Goal: Information Seeking & Learning: Learn about a topic

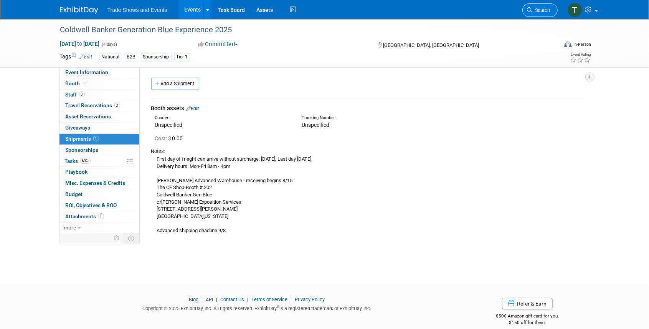
click at [529, 5] on link "Search" at bounding box center [539, 9] width 35 height 13
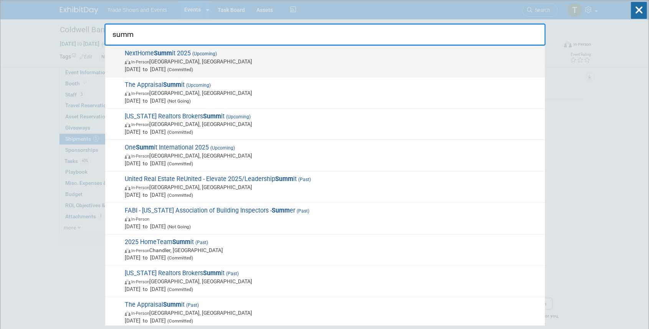
type input "summ"
click at [166, 52] on strong "Summ" at bounding box center [163, 53] width 18 height 7
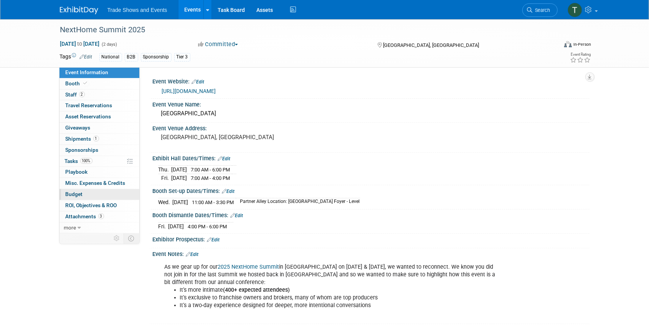
click at [74, 195] on span "Budget" at bounding box center [74, 194] width 17 height 6
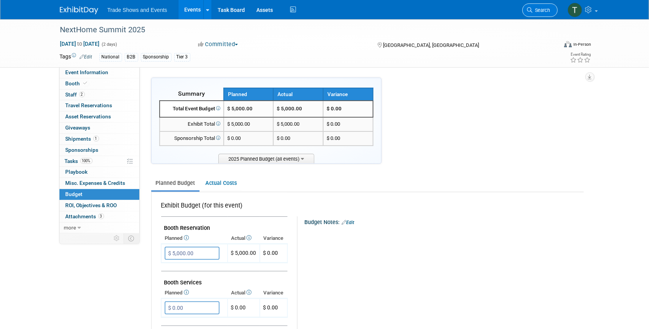
click at [541, 8] on span "Search" at bounding box center [542, 10] width 18 height 6
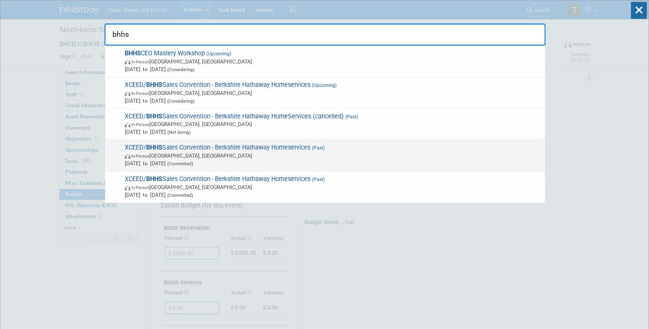
type input "bhhs"
click at [194, 148] on span "XCEED/ BHHS Sales Convention - Berkshire Hathaway Homeservices (Past) In-Person…" at bounding box center [331, 155] width 419 height 23
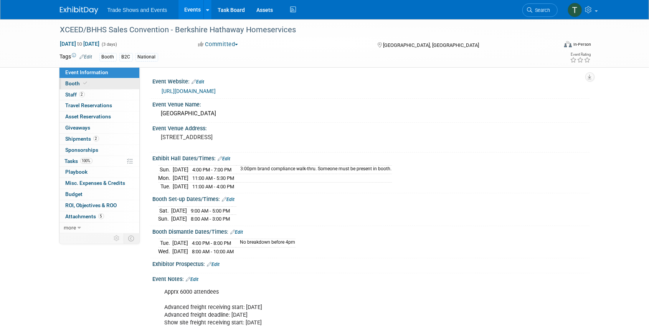
click at [76, 81] on span "Booth" at bounding box center [77, 83] width 23 height 6
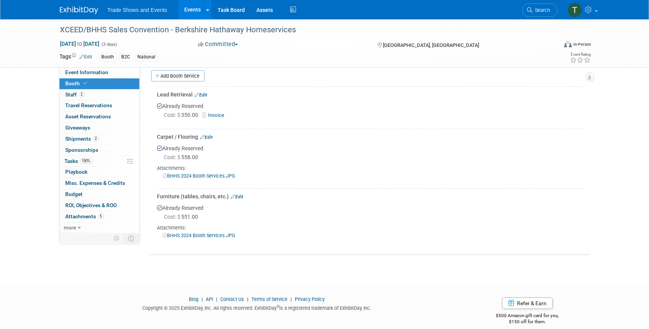
scroll to position [150, 0]
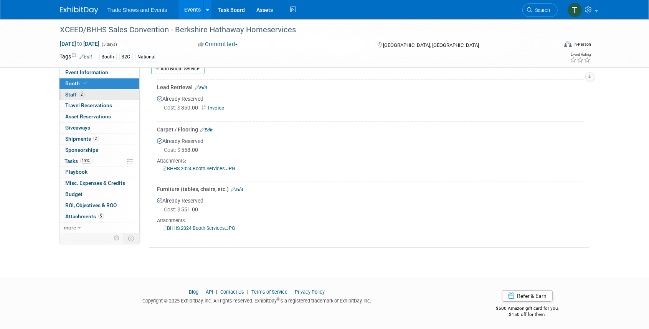
click at [80, 95] on span "2" at bounding box center [82, 94] width 6 height 6
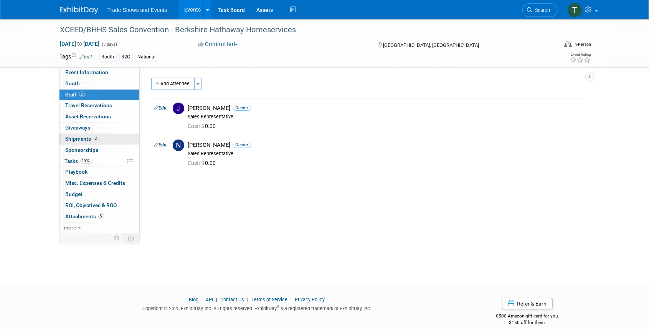
click at [80, 136] on span "Shipments 2" at bounding box center [82, 138] width 33 height 6
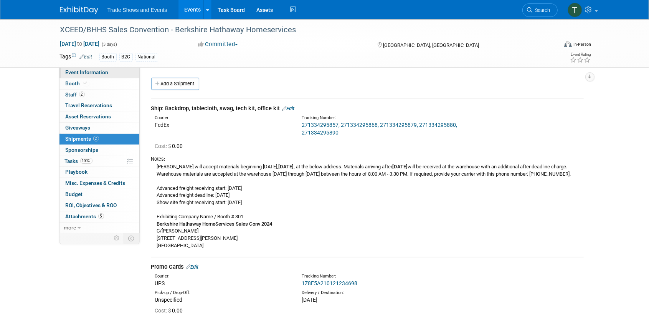
click at [76, 76] on link "Event Information" at bounding box center [99, 72] width 80 height 11
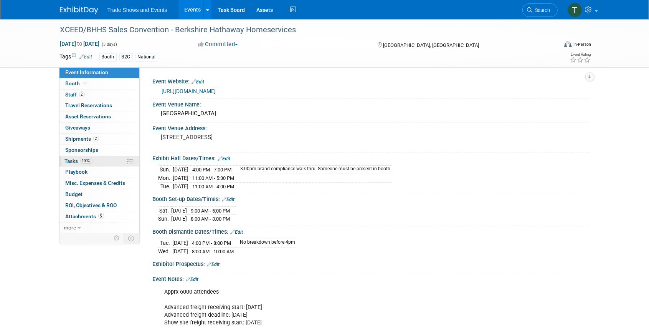
click at [71, 159] on span "Tasks 100%" at bounding box center [79, 161] width 28 height 6
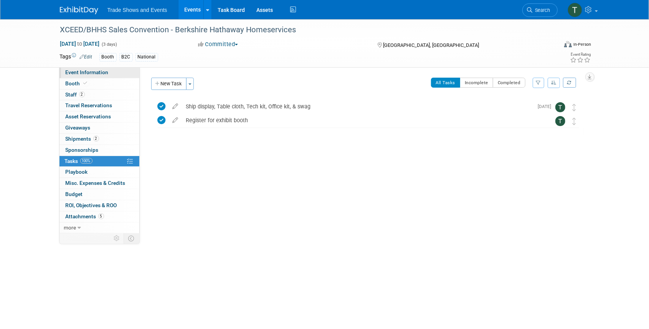
click at [74, 74] on span "Event Information" at bounding box center [87, 72] width 43 height 6
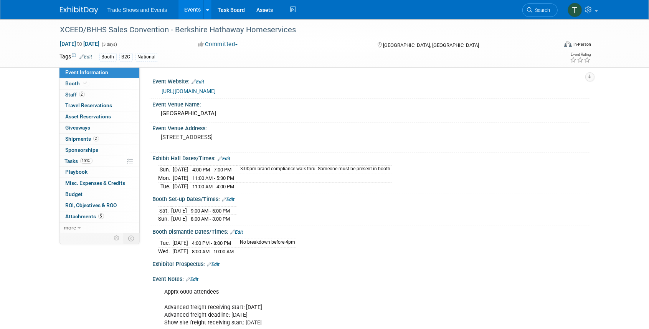
click at [216, 90] on link "https://www.etmmcc.com/?event=bhhsc2024&page=register&ID=B2C0572F819B2A2EBBCA5F…" at bounding box center [189, 91] width 54 height 6
click at [76, 195] on span "Budget" at bounding box center [74, 194] width 17 height 6
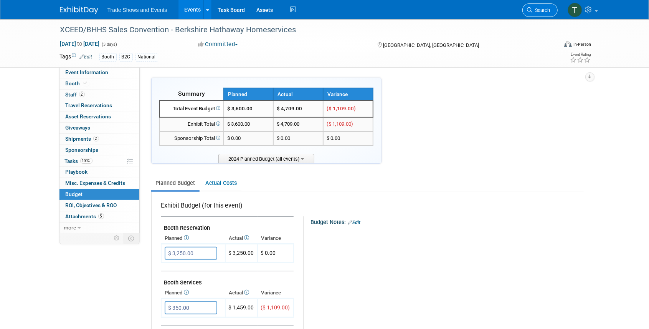
click at [534, 5] on link "Search" at bounding box center [539, 9] width 35 height 13
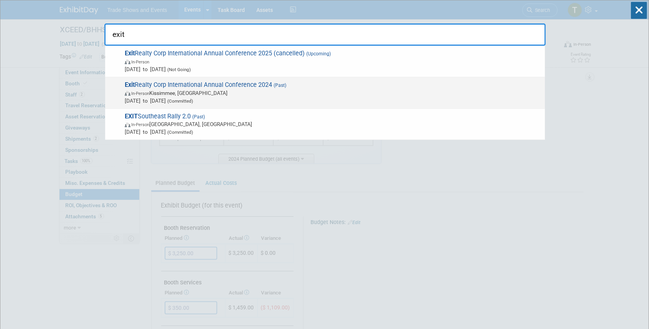
type input "exit"
click at [210, 84] on span "Exit Realty Corp International Annual Conference 2024 (Past) In-Person Kissimme…" at bounding box center [331, 92] width 419 height 23
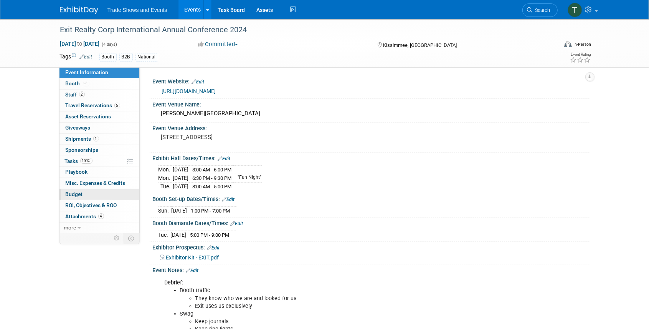
click at [73, 189] on link "Budget" at bounding box center [99, 194] width 80 height 11
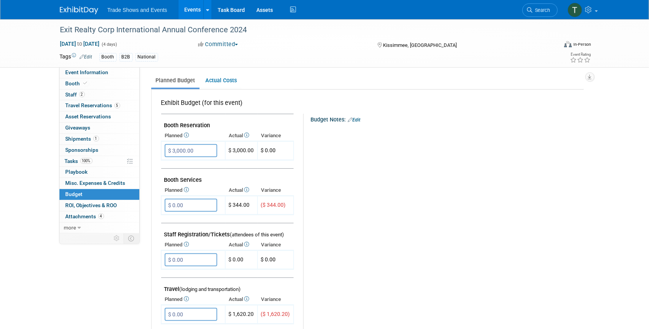
scroll to position [95, 0]
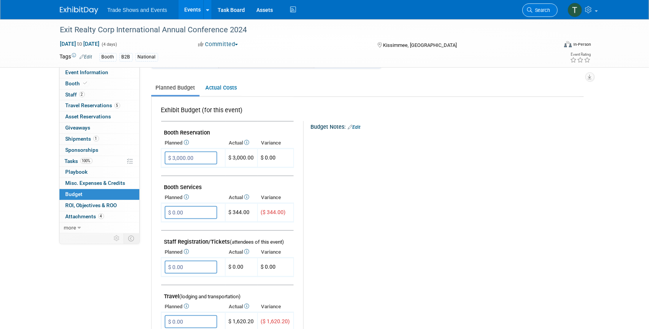
click at [555, 8] on link "Search" at bounding box center [539, 9] width 35 height 13
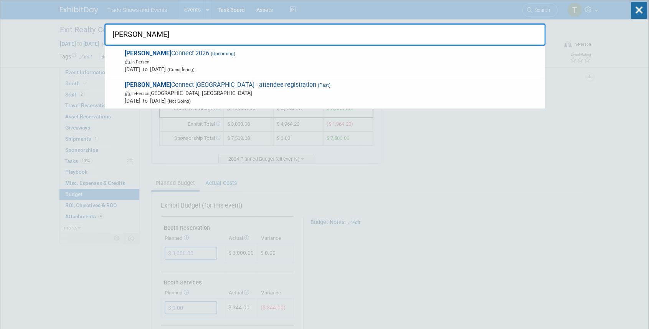
type input "inman"
click at [182, 53] on span "Inman Connect 2026 (Upcoming) In-Person Jul 29, 2026 to Jul 31, 2026 (Consideri…" at bounding box center [331, 61] width 419 height 23
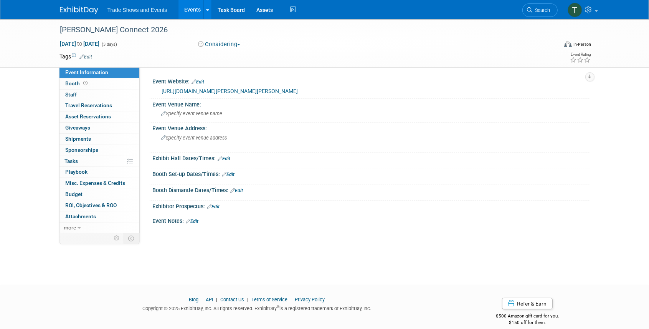
click at [216, 90] on link "[URL][DOMAIN_NAME][PERSON_NAME][PERSON_NAME]" at bounding box center [230, 91] width 136 height 6
